Goal: Find specific page/section: Find specific page/section

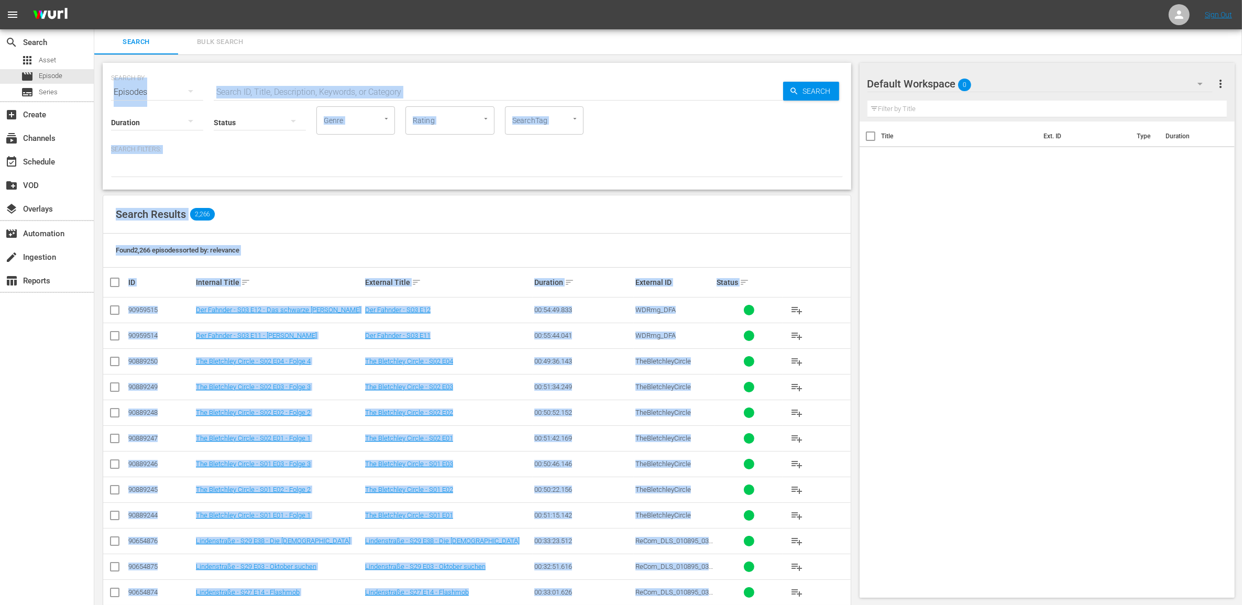
drag, startPoint x: 949, startPoint y: 52, endPoint x: 940, endPoint y: 58, distance: 10.3
click at [940, 58] on div "Search Bulk Search SEARCH BY Search By Episodes Search ID, Title, Description, …" at bounding box center [667, 442] width 1147 height 826
click at [290, 63] on div "SEARCH BY Search By Episodes Search ID, Title, Description, Keywords, or Catego…" at bounding box center [477, 126] width 748 height 127
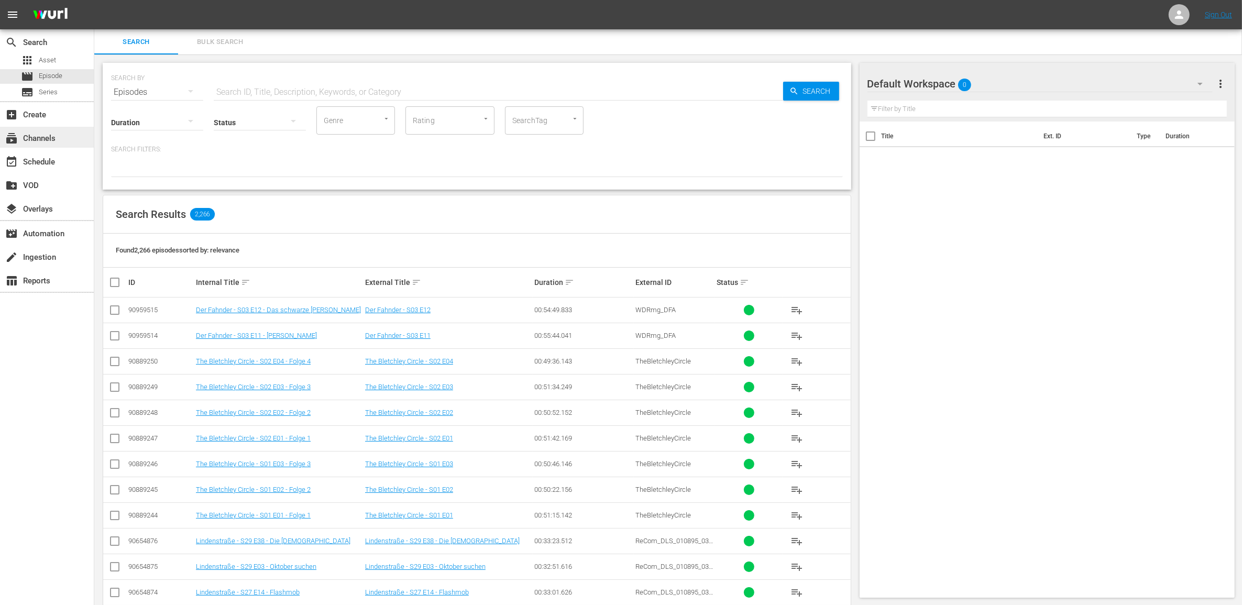
click at [40, 134] on div "subscriptions Channels" at bounding box center [29, 136] width 59 height 9
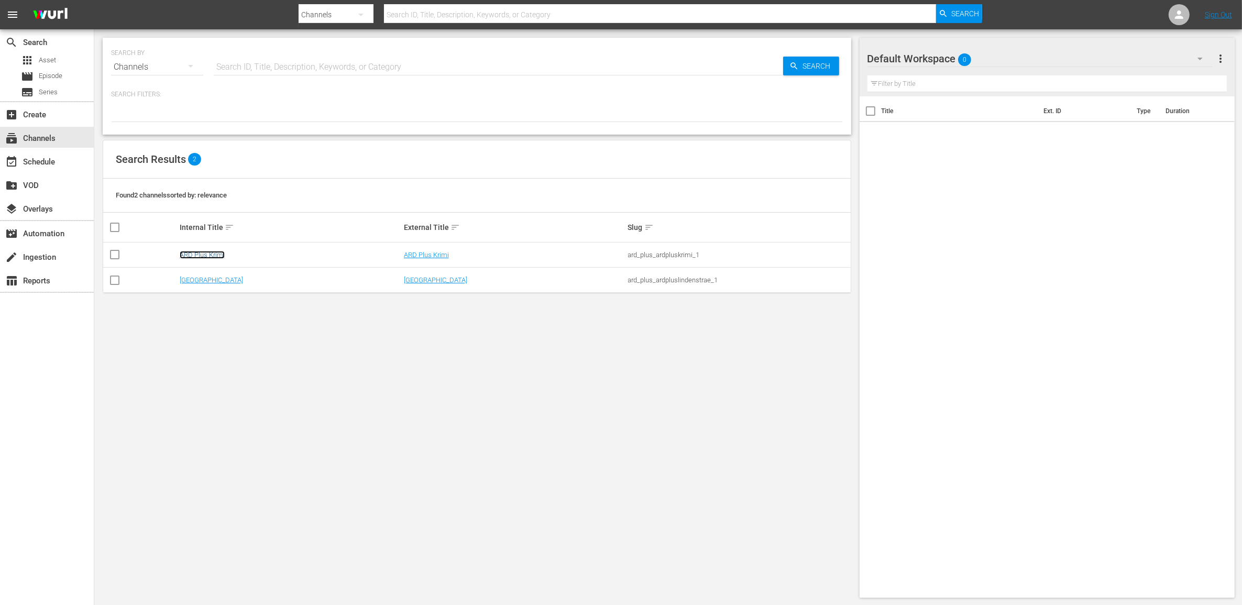
click at [213, 255] on link "ARD Plus Krimi" at bounding box center [202, 255] width 45 height 8
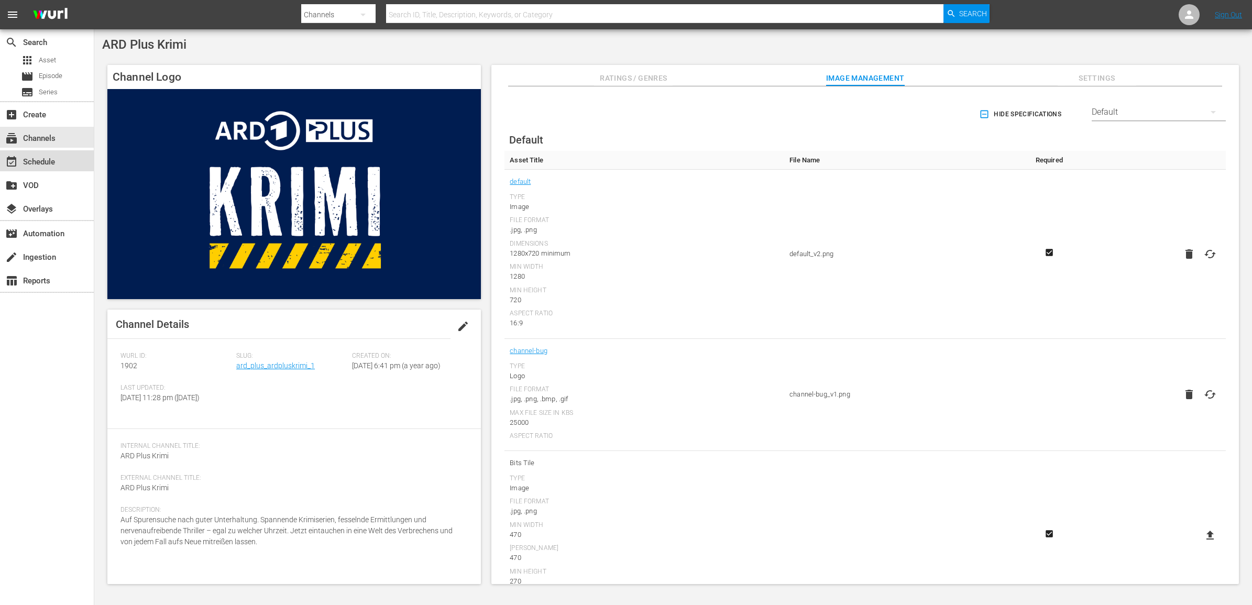
click at [45, 155] on div "event_available Schedule" at bounding box center [47, 160] width 94 height 21
